Goal: Ask a question: Seek information or help from site administrators or community

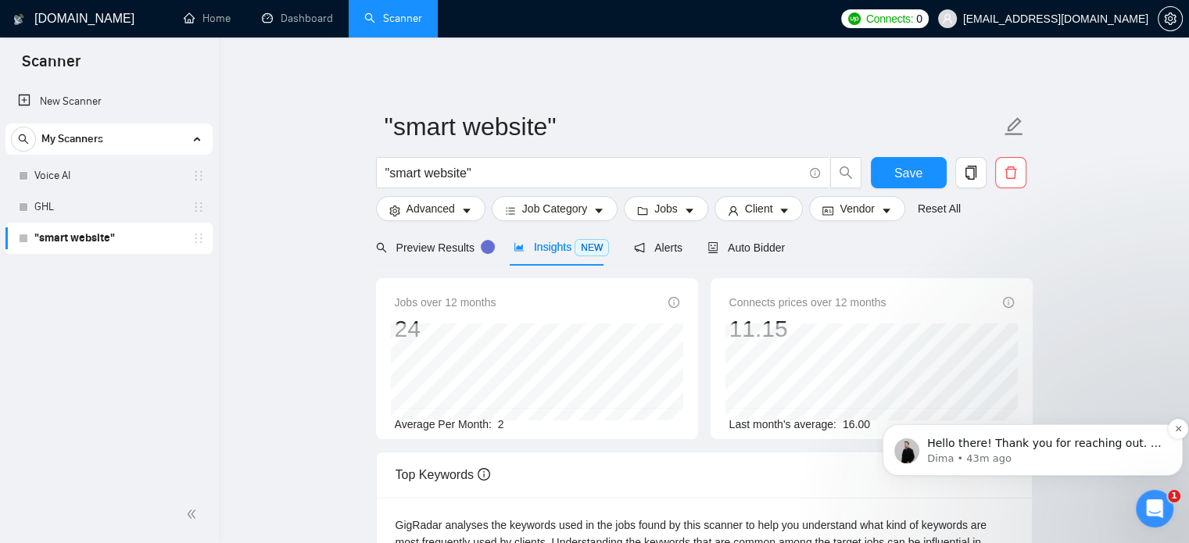
click at [1076, 453] on p "Dima • 43m ago" at bounding box center [1045, 459] width 236 height 14
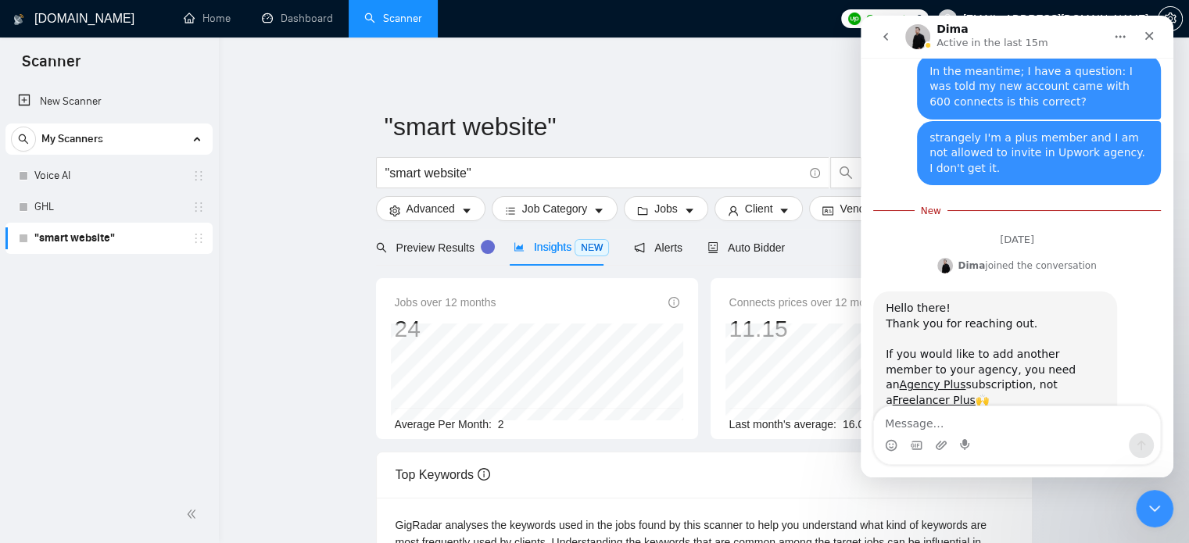
scroll to position [1881, 0]
click at [1103, 302] on div "Hello there! Thank you for reaching out. If you would like to add another membe…" at bounding box center [995, 401] width 219 height 199
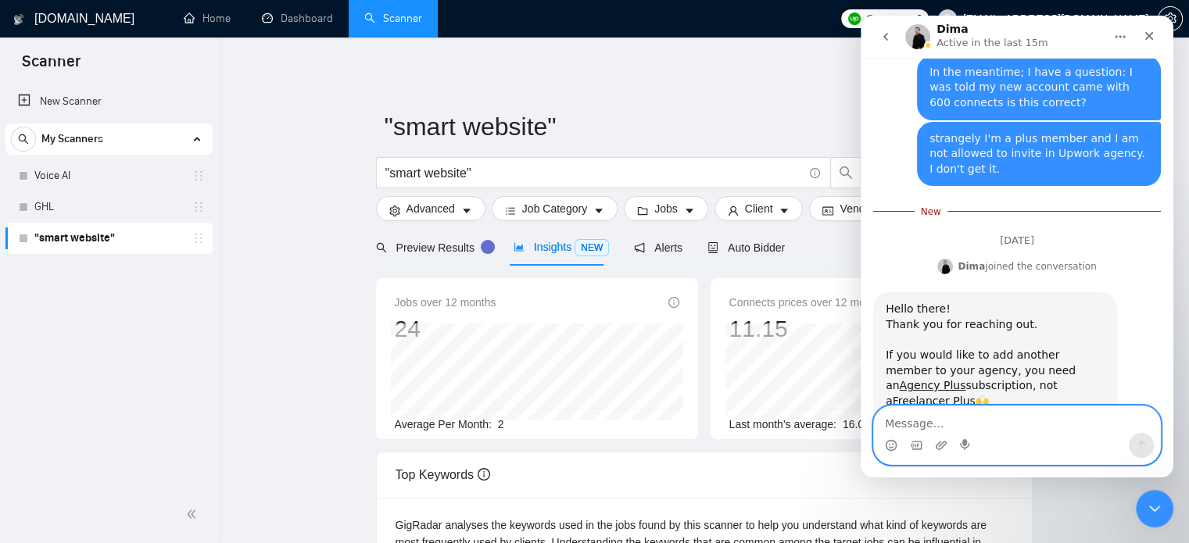
click at [975, 423] on textarea "Message…" at bounding box center [1017, 420] width 286 height 27
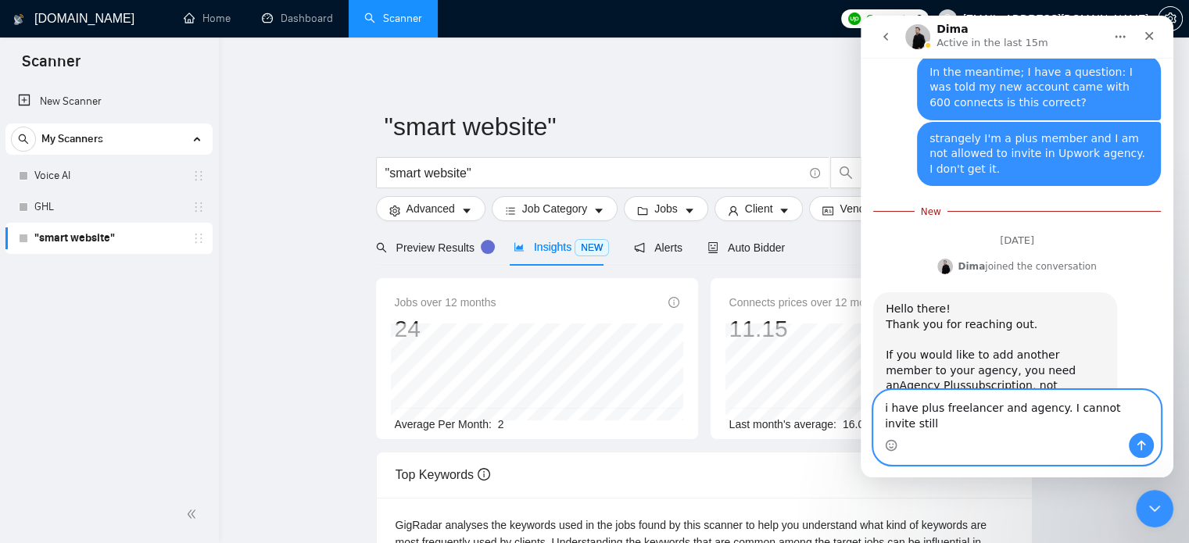
type textarea "i have plus freelancer and agency. I cannot invite still."
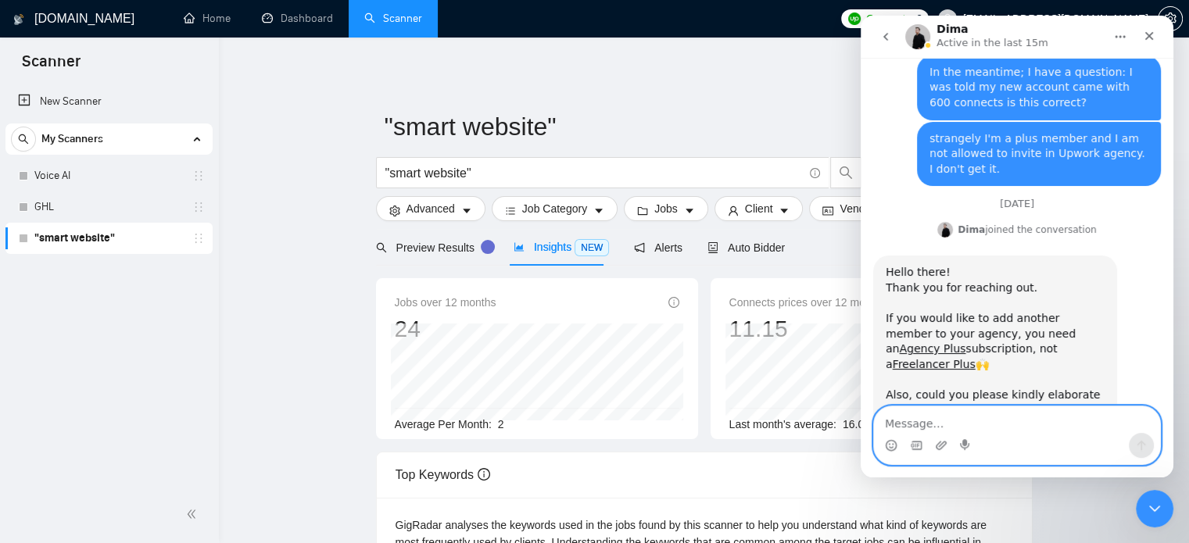
scroll to position [1906, 0]
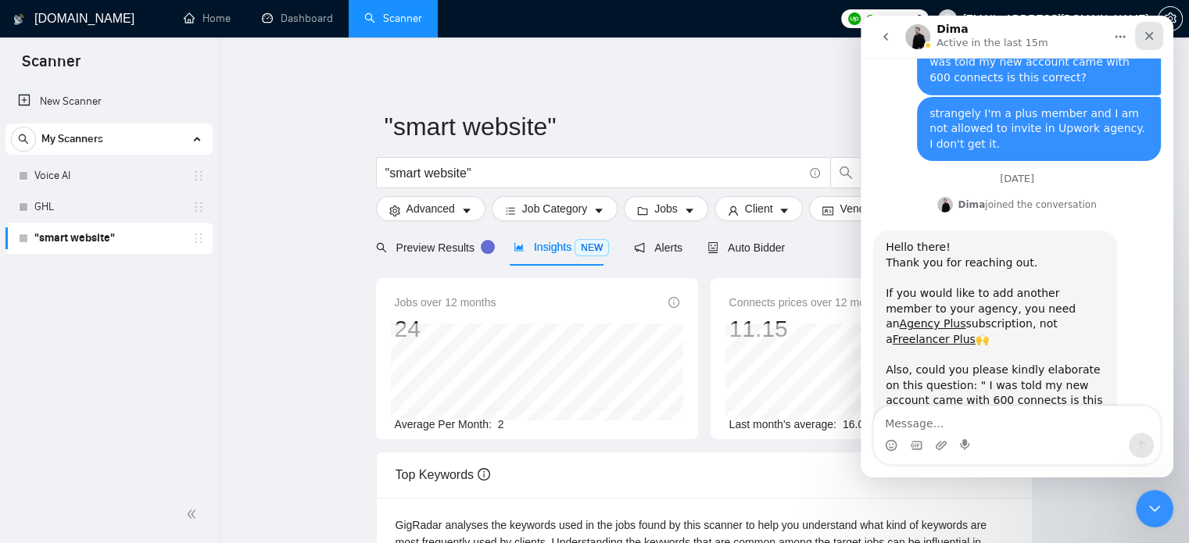
click at [1153, 30] on icon "Close" at bounding box center [1149, 36] width 13 height 13
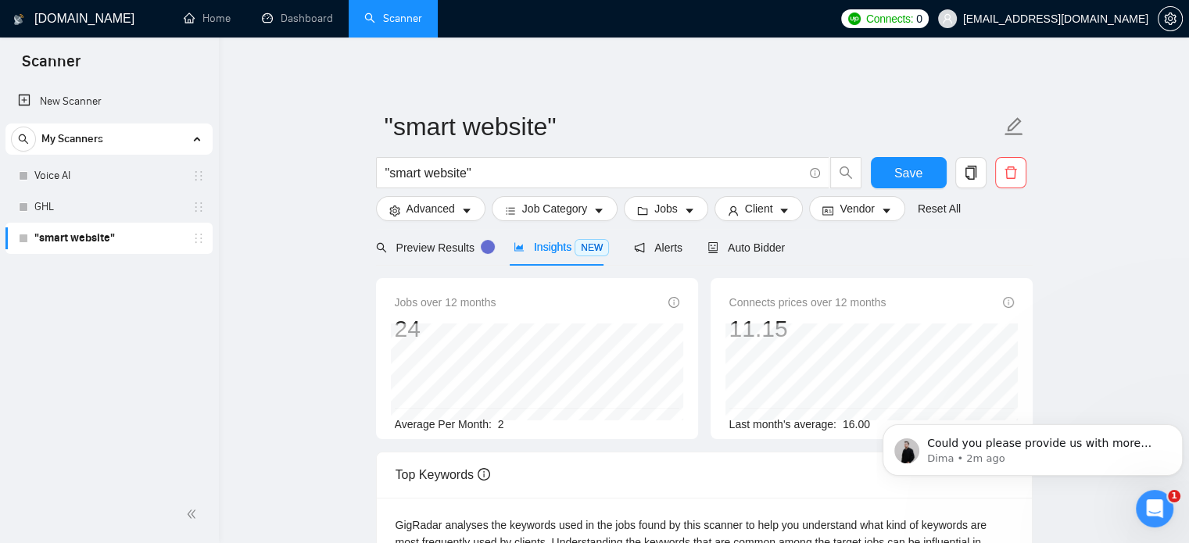
scroll to position [1999, 0]
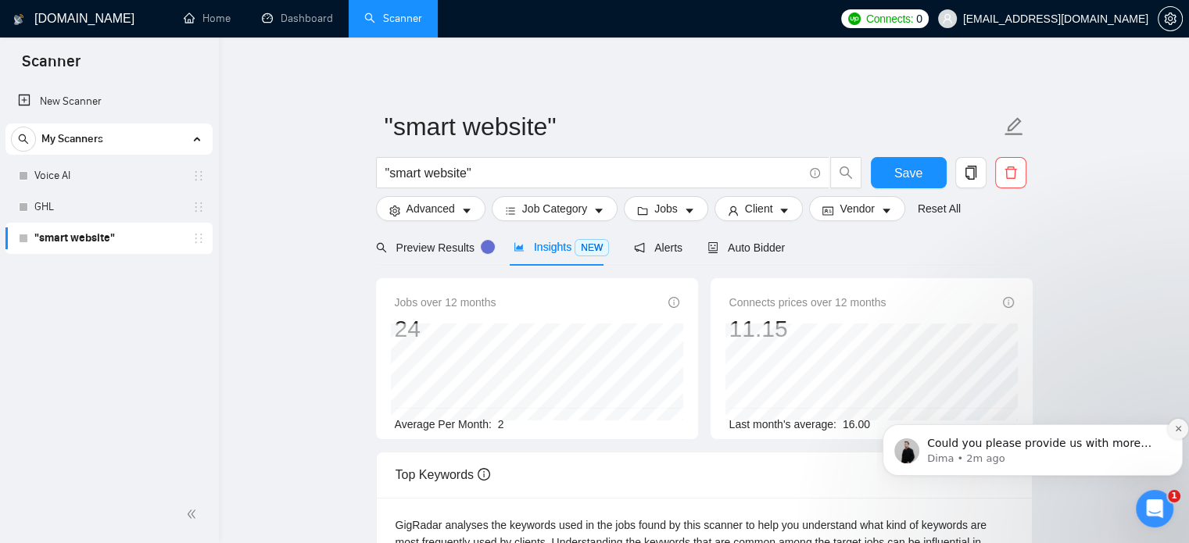
click at [1178, 432] on icon "Dismiss notification" at bounding box center [1178, 429] width 9 height 9
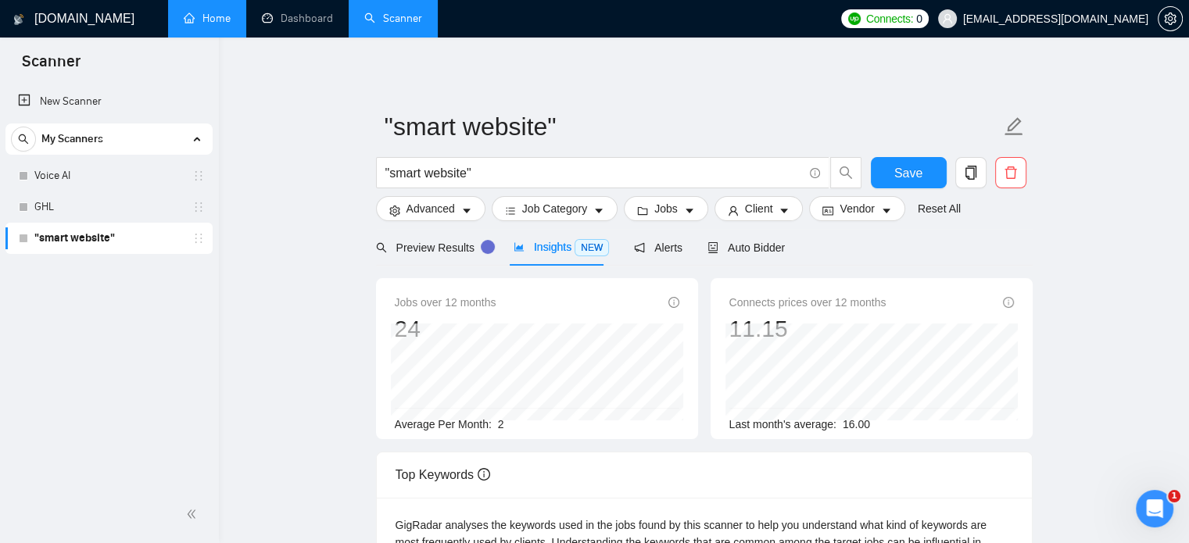
click at [209, 25] on link "Home" at bounding box center [207, 18] width 47 height 13
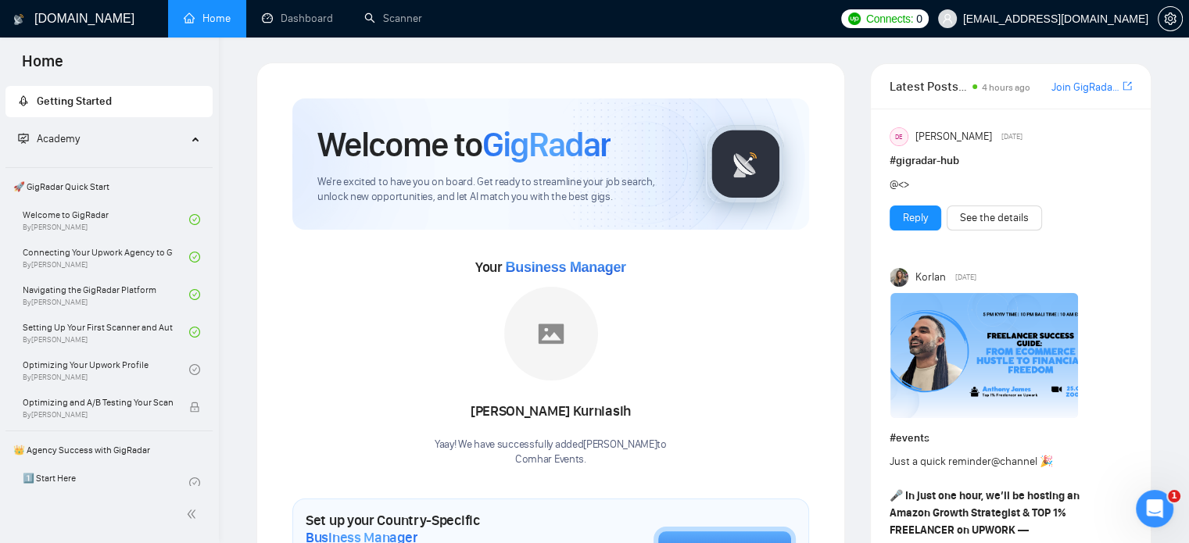
click at [537, 406] on div "Devina Kurniasih" at bounding box center [551, 412] width 232 height 27
copy div "Devina Kurniasih"
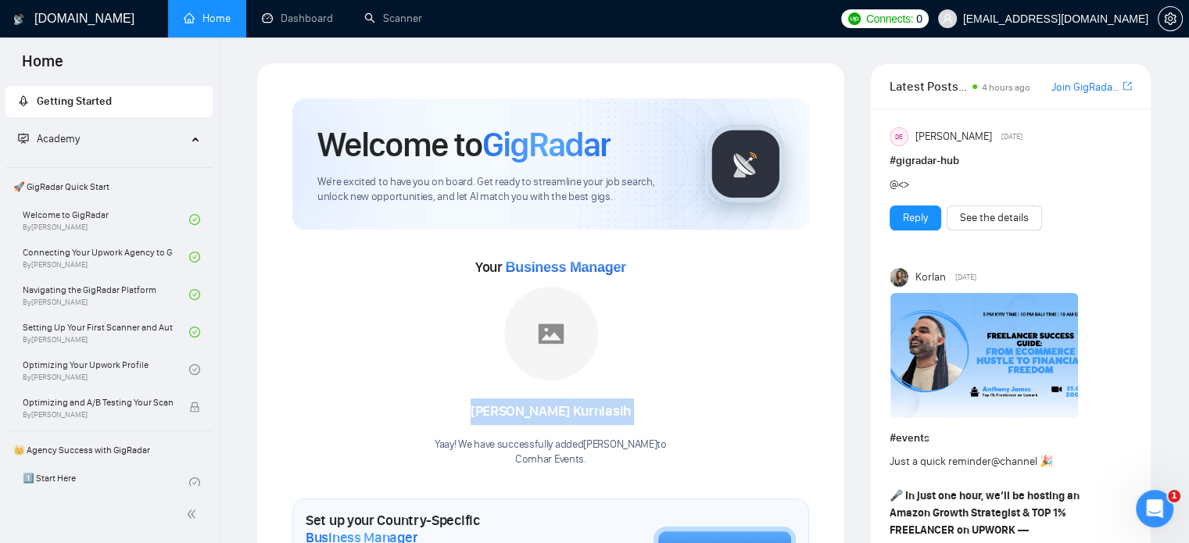
click at [794, 410] on div "Your Business Manager [PERSON_NAME] Yaay! We have successfully added [PERSON_NA…" at bounding box center [550, 361] width 517 height 213
click at [1148, 497] on icon "Open Intercom Messenger" at bounding box center [1153, 507] width 26 height 26
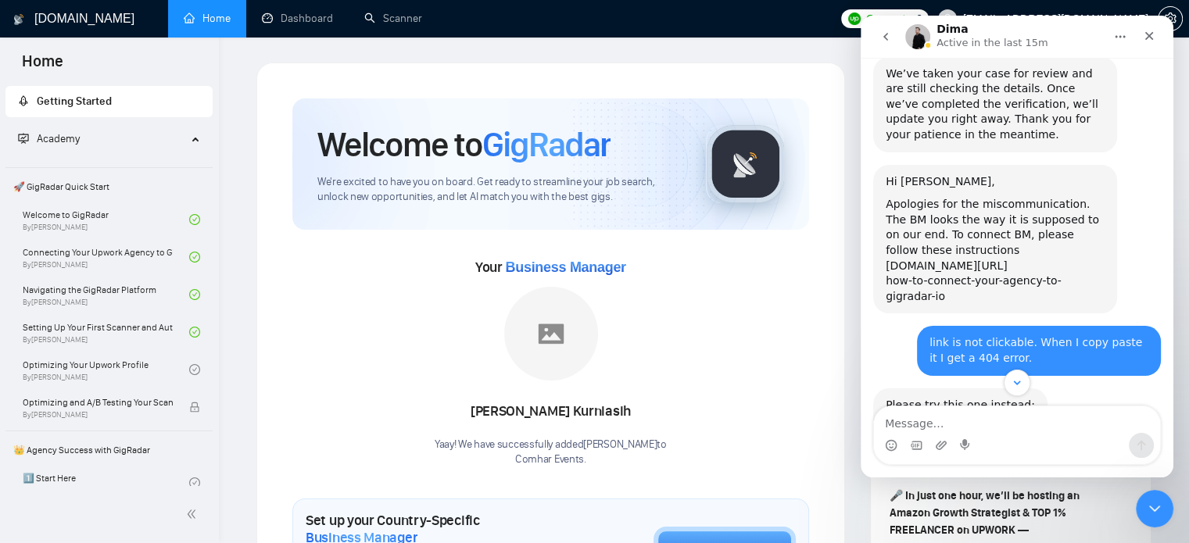
scroll to position [1483, 0]
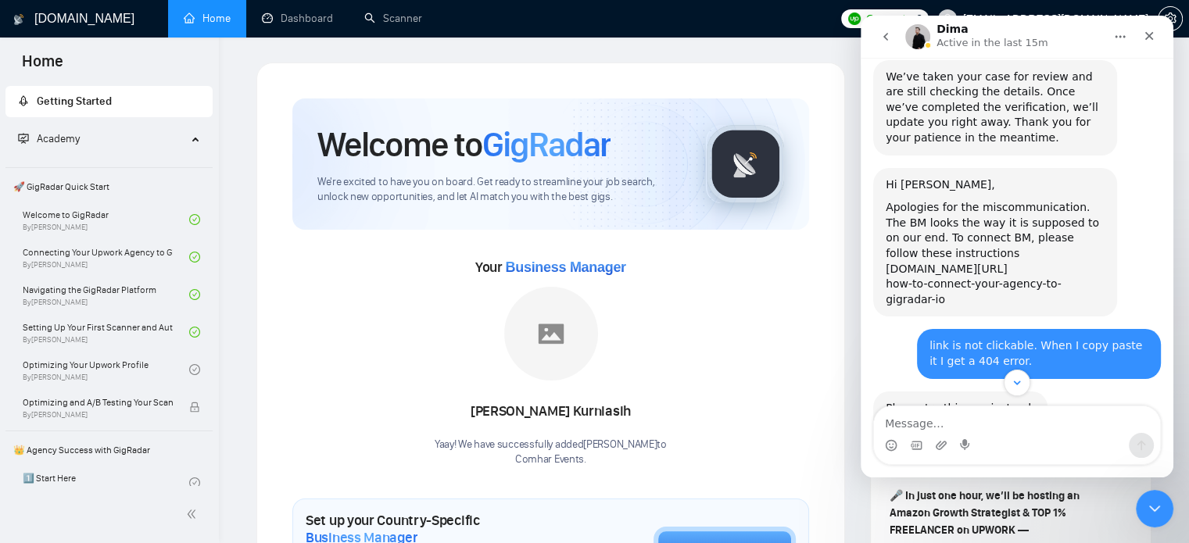
click at [974, 417] on link "[URL][DOMAIN_NAME]" at bounding box center [947, 423] width 122 height 13
click at [560, 407] on div "Devina Kurniasih" at bounding box center [551, 412] width 232 height 27
copy div "Devina Kurniasih"
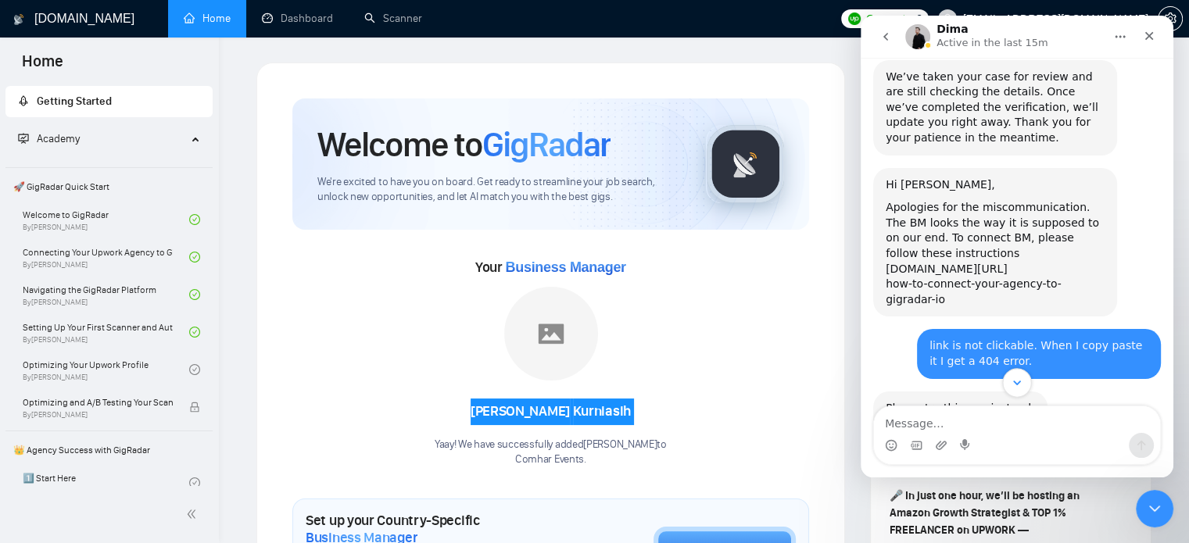
click at [1016, 382] on icon "Scroll to bottom" at bounding box center [1017, 383] width 14 height 14
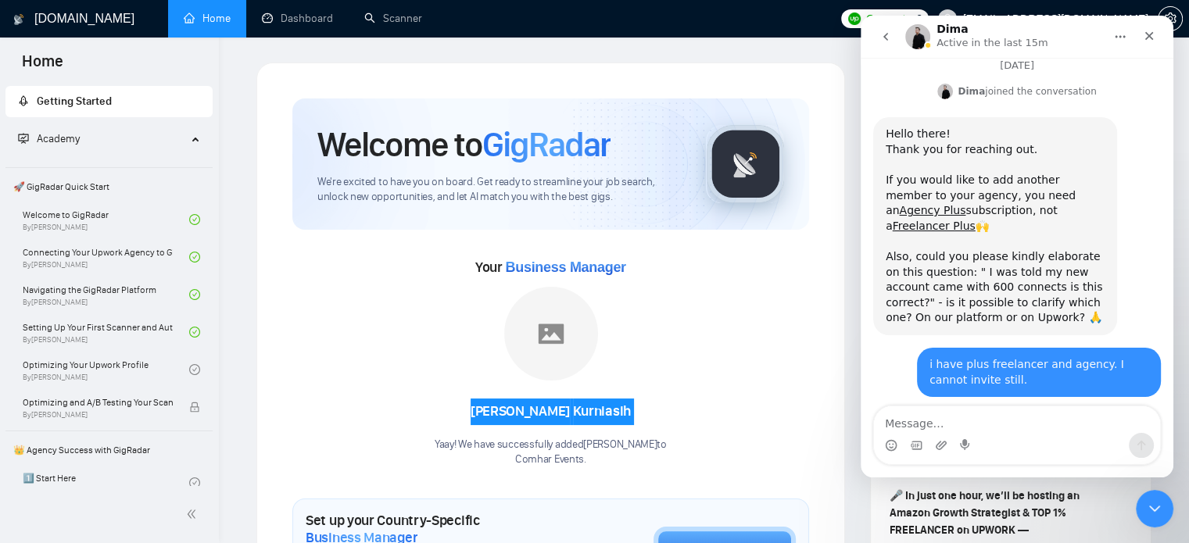
scroll to position [2040, 0]
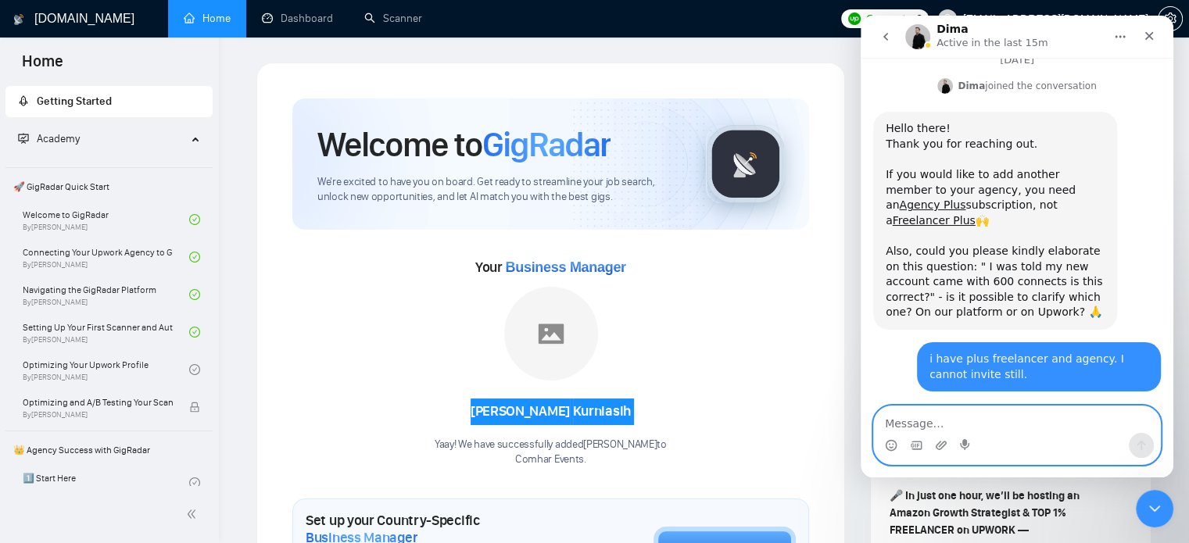
click at [956, 416] on textarea "Message…" at bounding box center [1017, 420] width 286 height 27
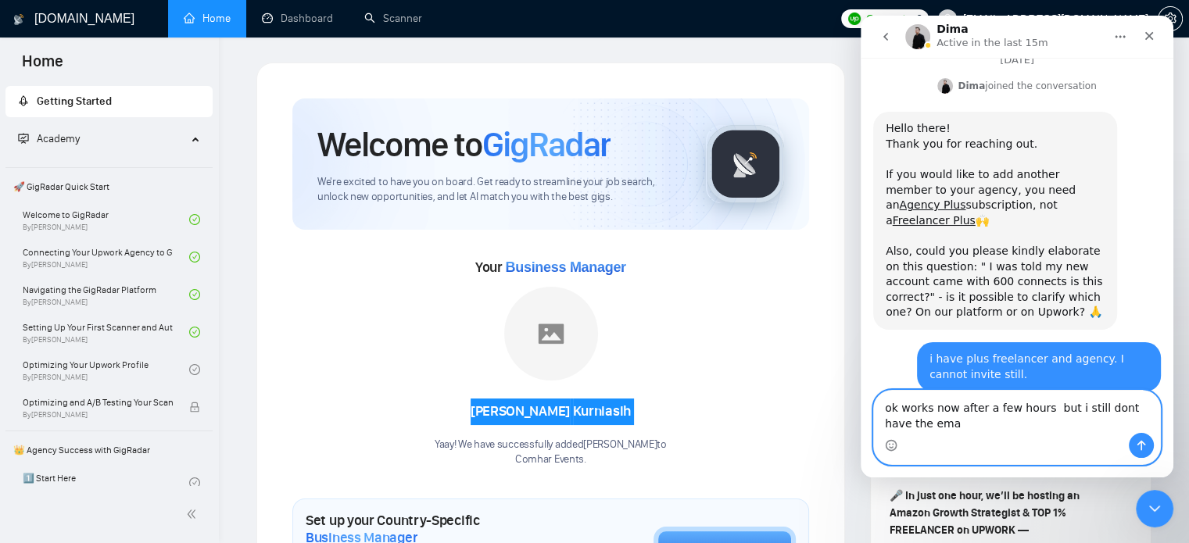
scroll to position [2056, 0]
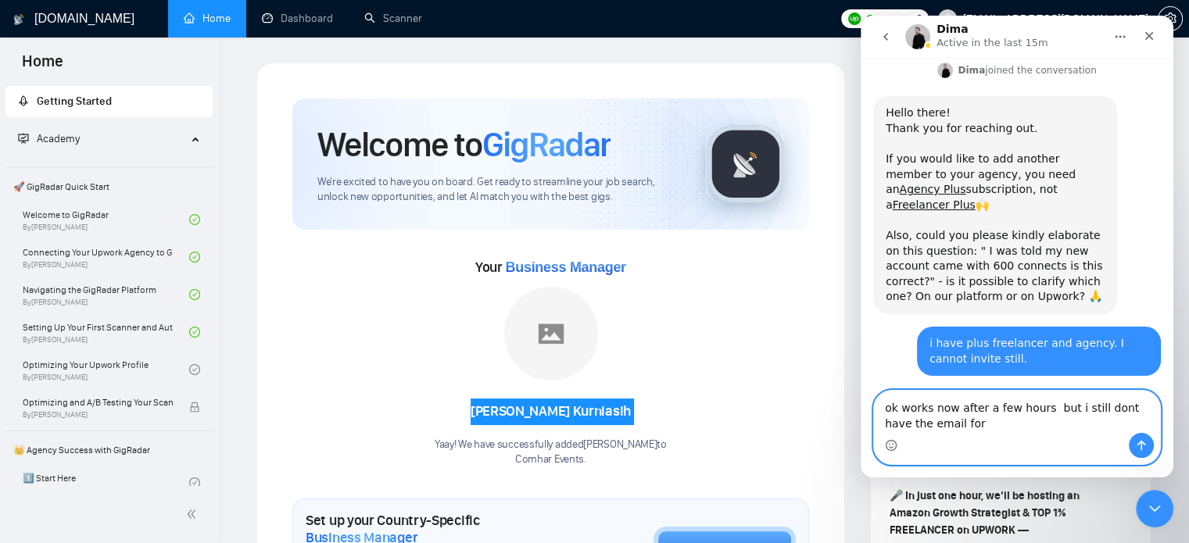
paste textarea "[PERSON_NAME]"
type textarea "ok works now after a few hours but i still dont have the email for [PERSON_NAME…"
click at [1142, 445] on icon "Send a message…" at bounding box center [1142, 446] width 9 height 10
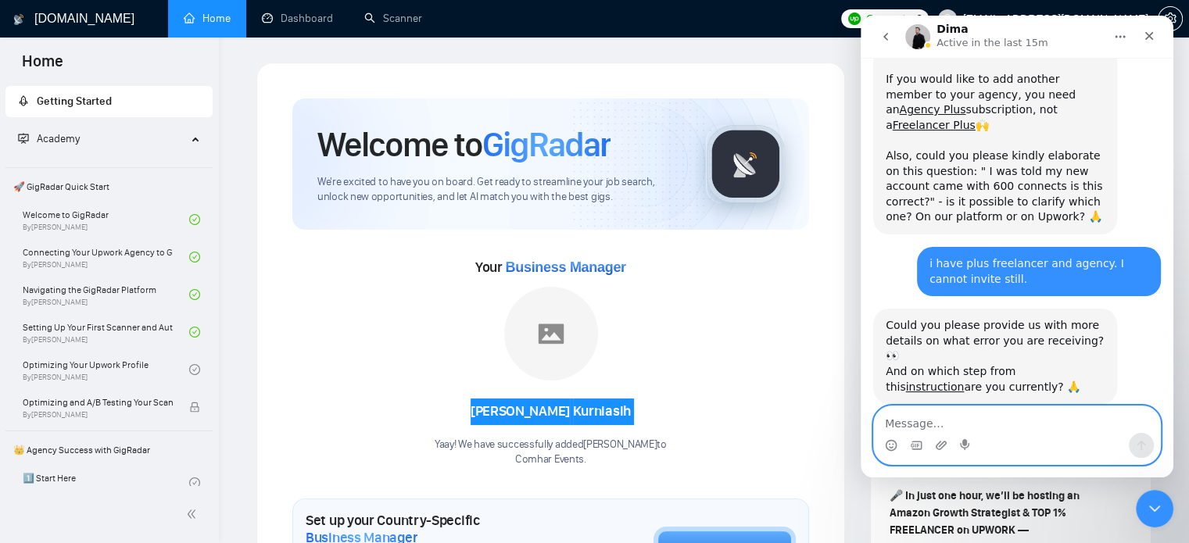
scroll to position [2077, 0]
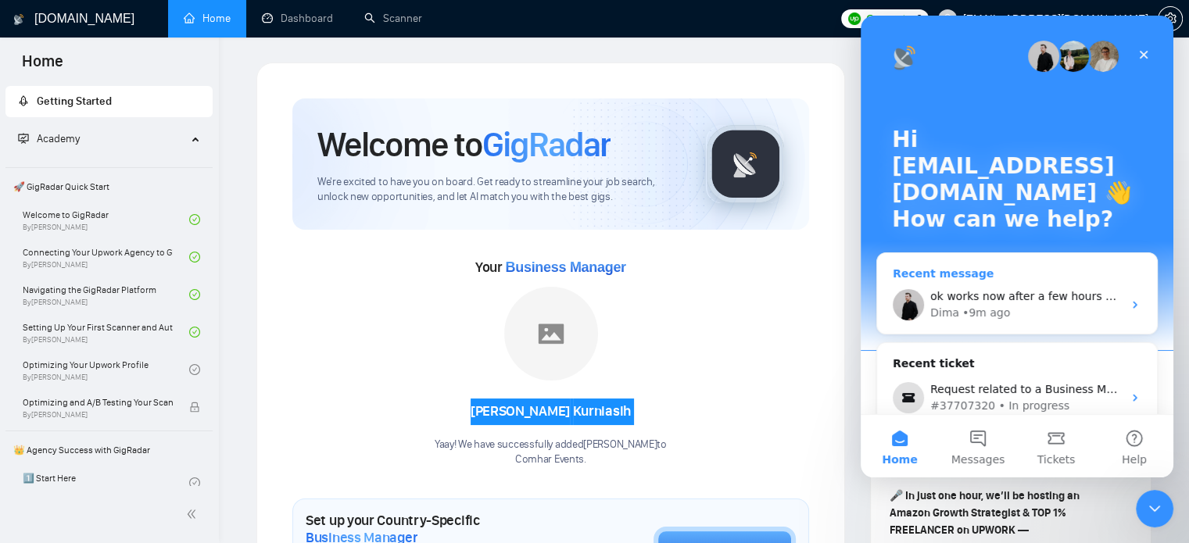
click at [999, 293] on span "ok works now after a few hours but i still dont have the email for [PERSON_NAME…" at bounding box center [1158, 296] width 455 height 13
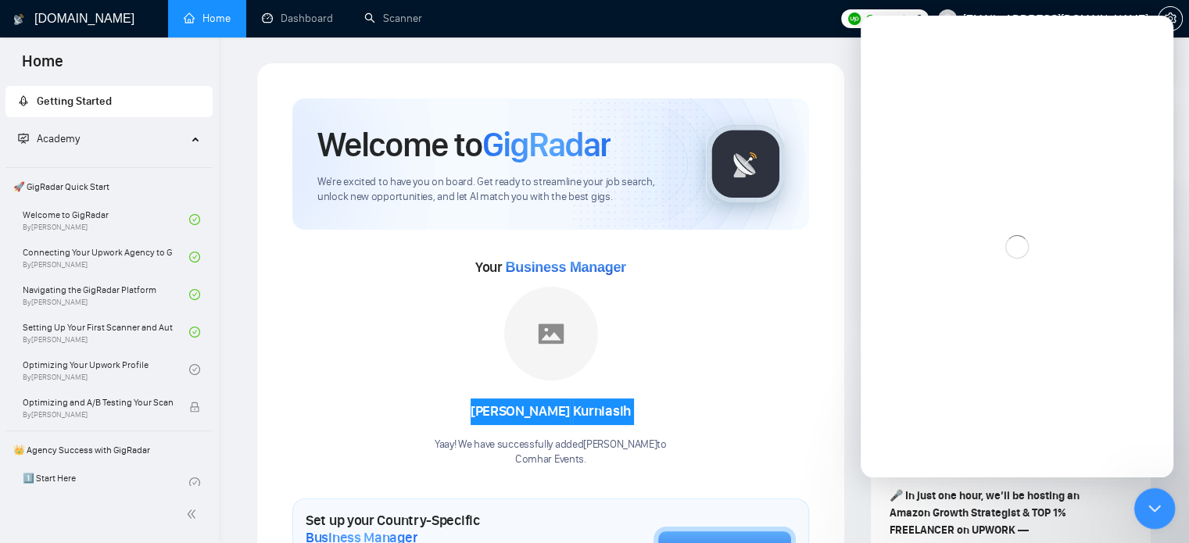
click at [1151, 508] on icon "Close Intercom Messenger" at bounding box center [1152, 507] width 11 height 6
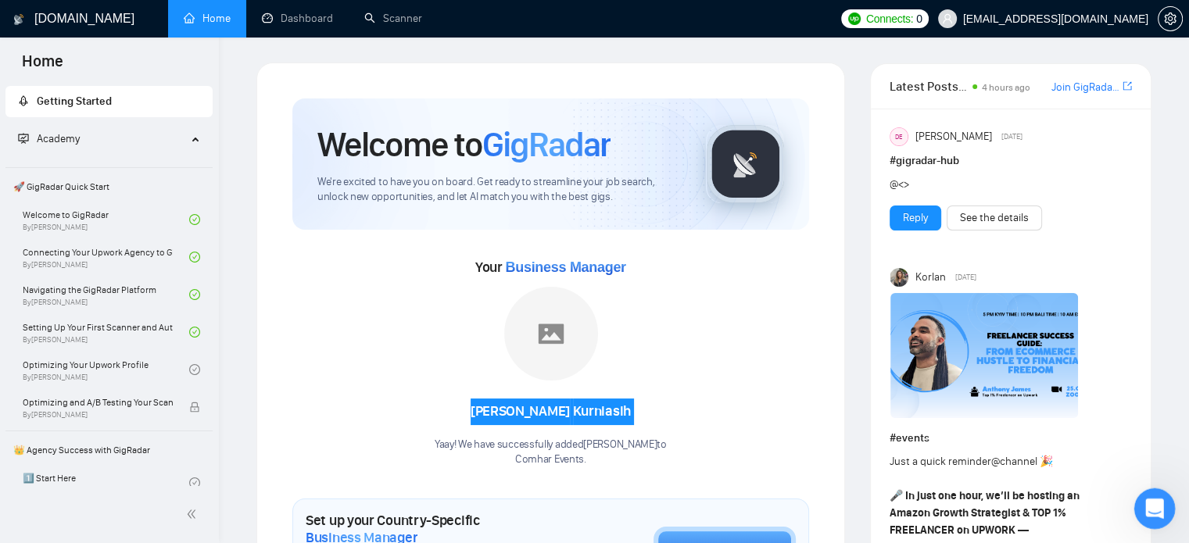
click at [1151, 508] on icon "Open Intercom Messenger" at bounding box center [1152, 506] width 11 height 13
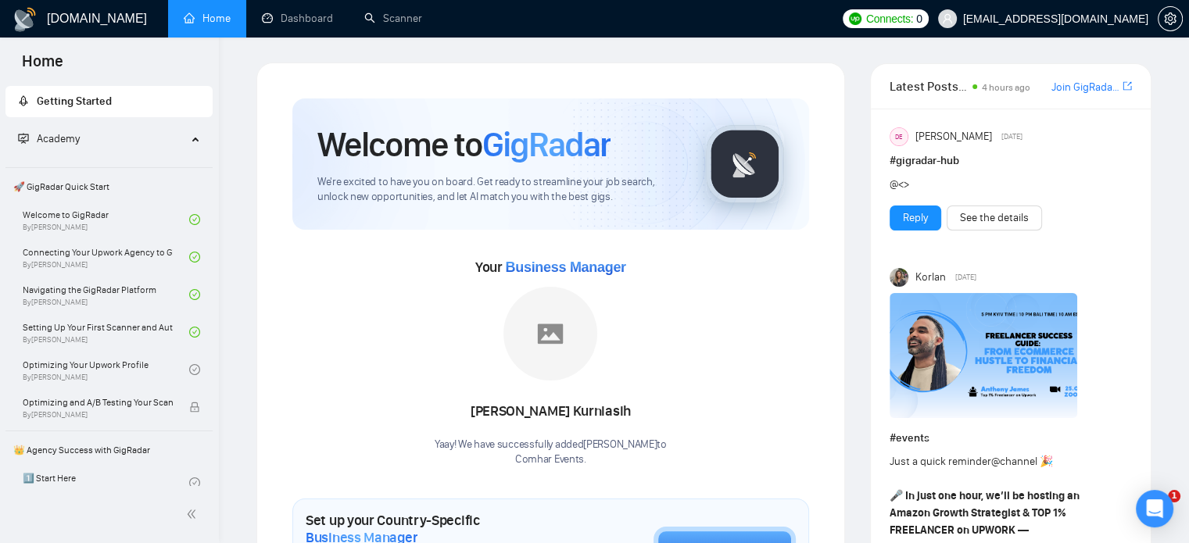
click at [796, 281] on div "Your Business Manager [PERSON_NAME] Yaay! We have successfully added [PERSON_NA…" at bounding box center [550, 361] width 517 height 213
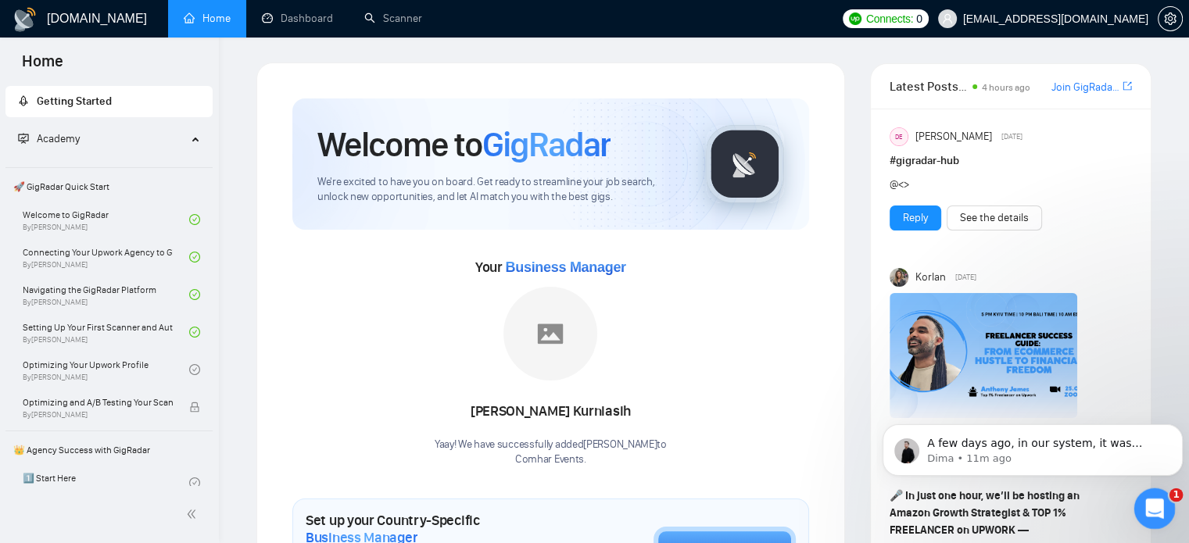
click at [1162, 504] on icon "Open Intercom Messenger" at bounding box center [1153, 507] width 26 height 26
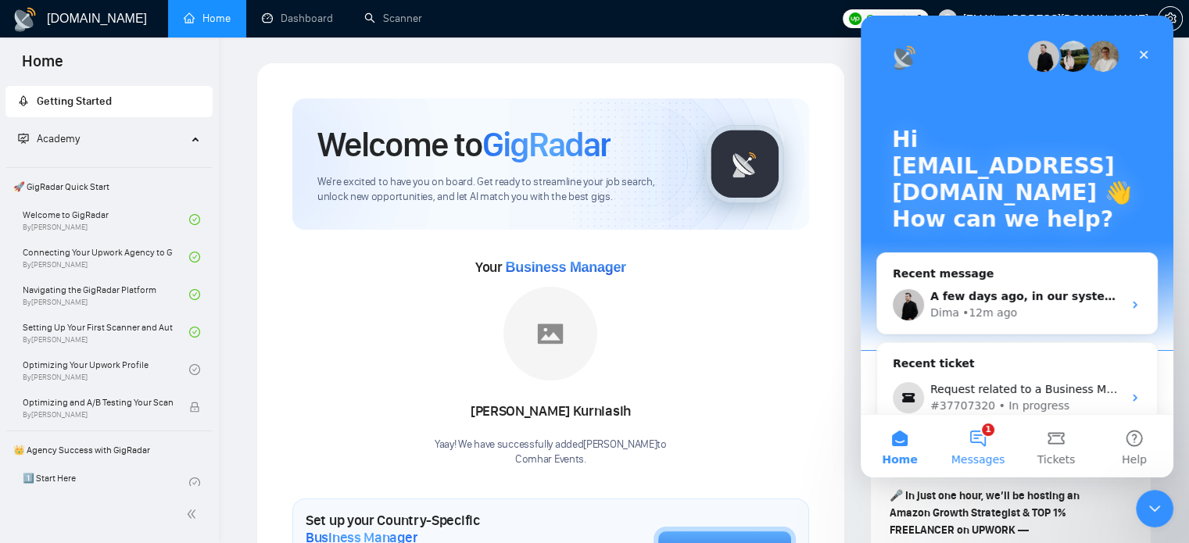
click at [978, 450] on button "1 Messages" at bounding box center [978, 446] width 78 height 63
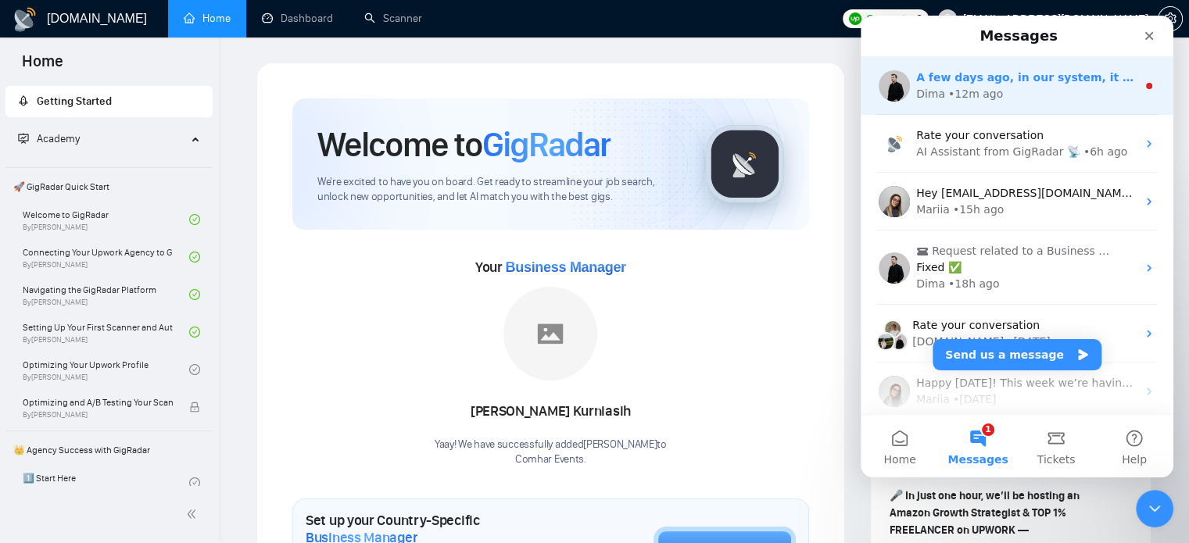
click at [1033, 93] on div "Dima • 12m ago" at bounding box center [1026, 94] width 221 height 16
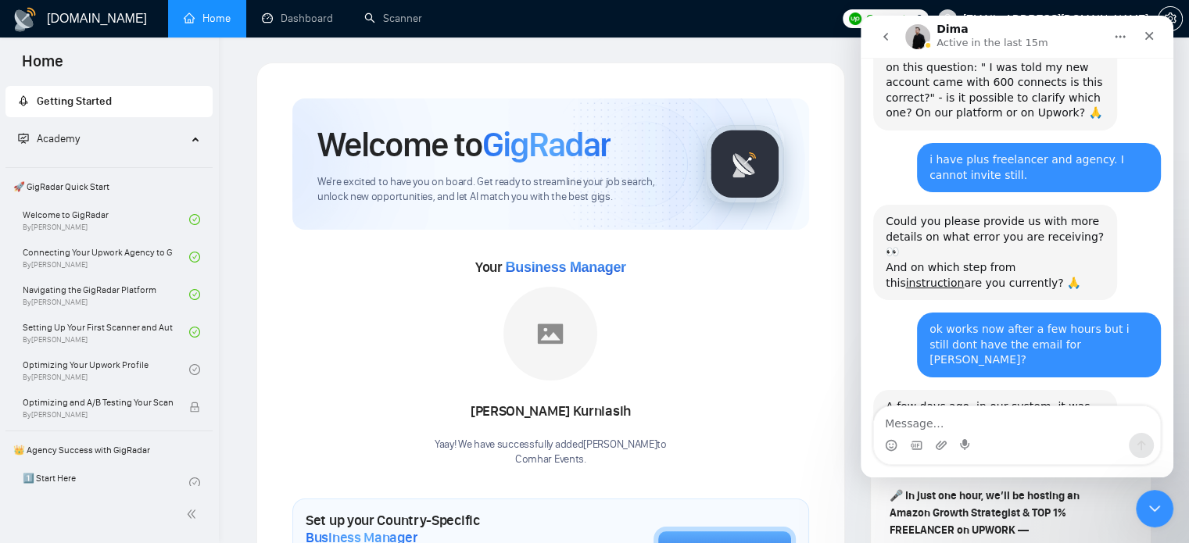
scroll to position [2291, 0]
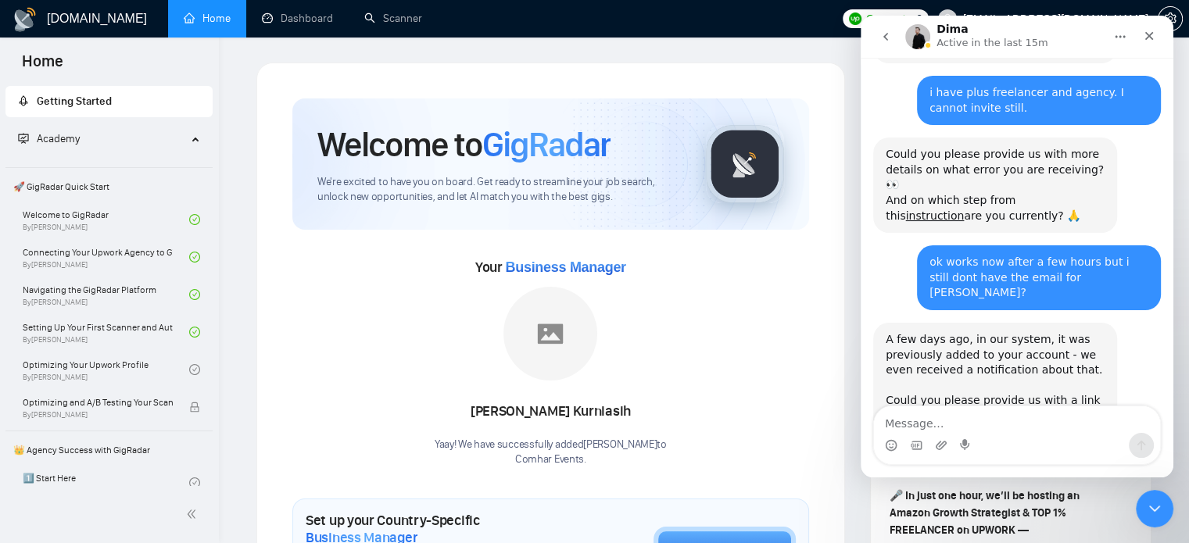
click at [995, 421] on textarea "Message…" at bounding box center [1017, 420] width 286 height 27
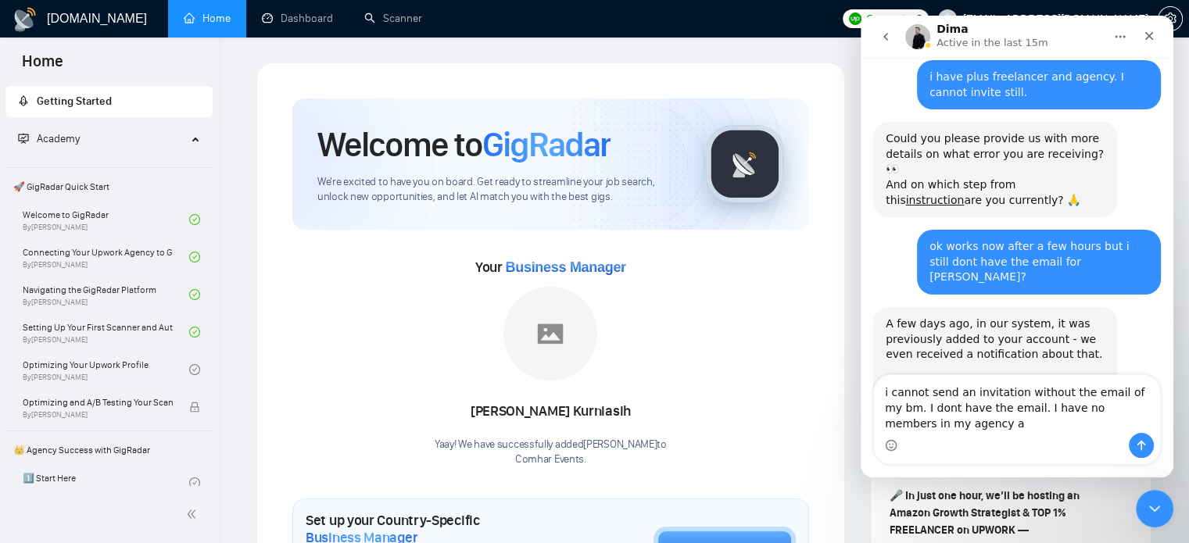
scroll to position [2322, 0]
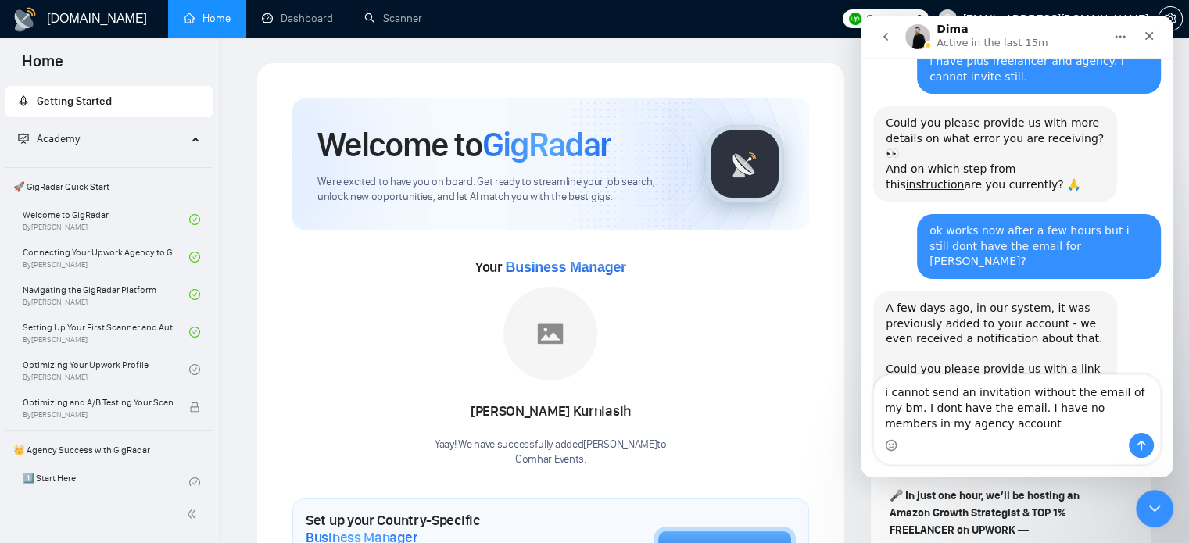
type textarea "i cannot send an invitation without the email of my bm. I dont have the email. …"
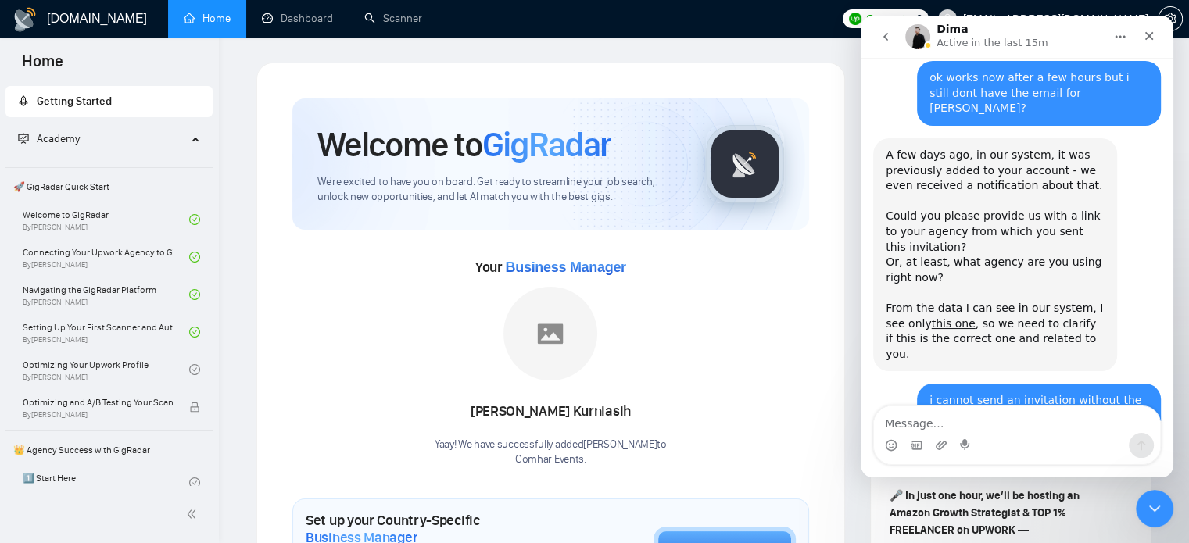
scroll to position [2537, 0]
